Goal: Find specific page/section: Find specific page/section

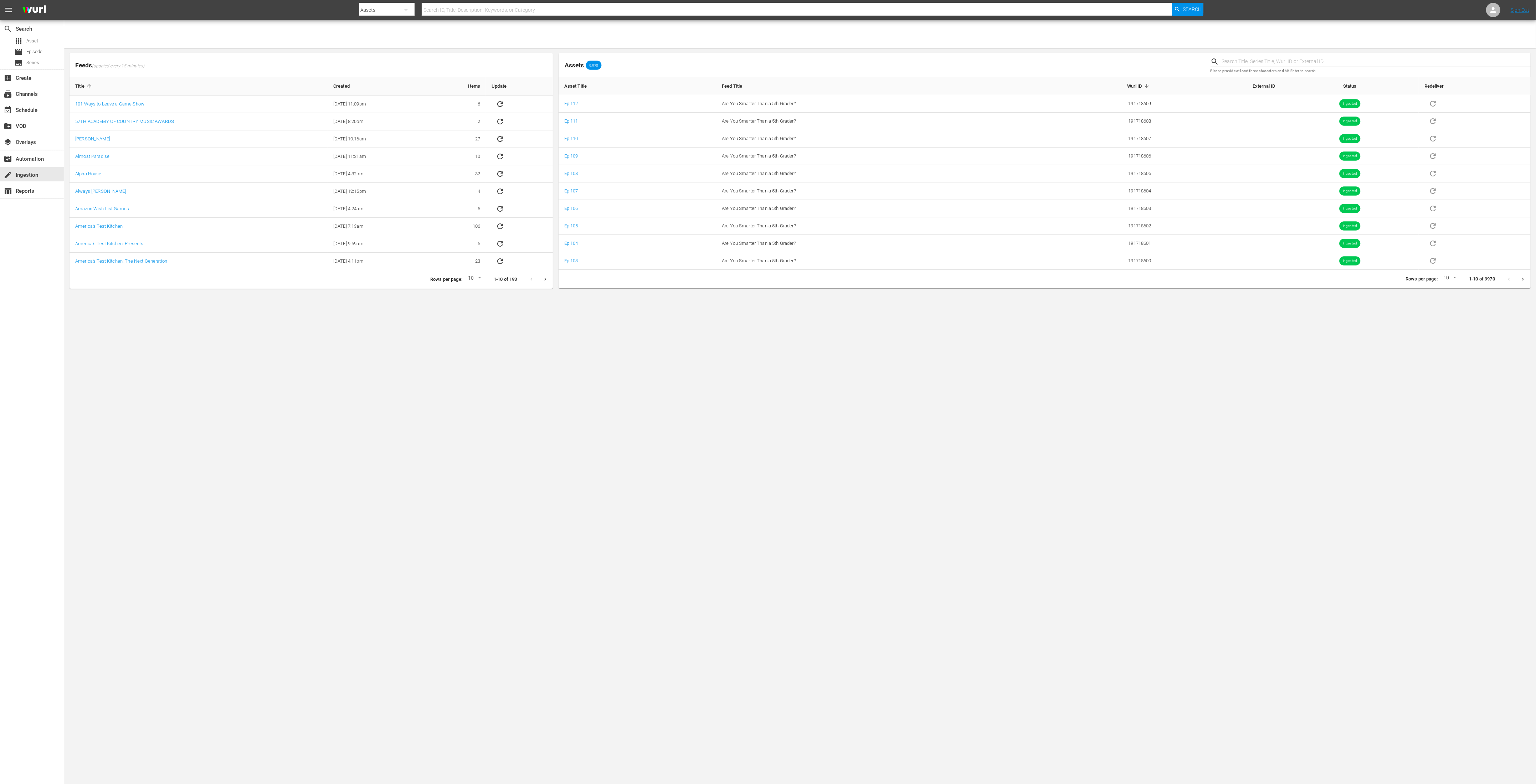
click at [764, 351] on body "menu Search By Assets Search ID, Title, Description, Keywords, or Category Sear…" at bounding box center [768, 392] width 1536 height 784
click at [824, 314] on body "menu Search By Assets Search ID, Title, Description, Keywords, or Category Sear…" at bounding box center [760, 388] width 1521 height 776
click at [899, 618] on body "menu Search By Assets Search ID, Title, Description, Keywords, or Category Sear…" at bounding box center [760, 388] width 1521 height 776
click at [791, 573] on body "menu Search By Assets Search ID, Title, Description, Keywords, or Category Sear…" at bounding box center [760, 388] width 1521 height 776
